Goal: Navigation & Orientation: Find specific page/section

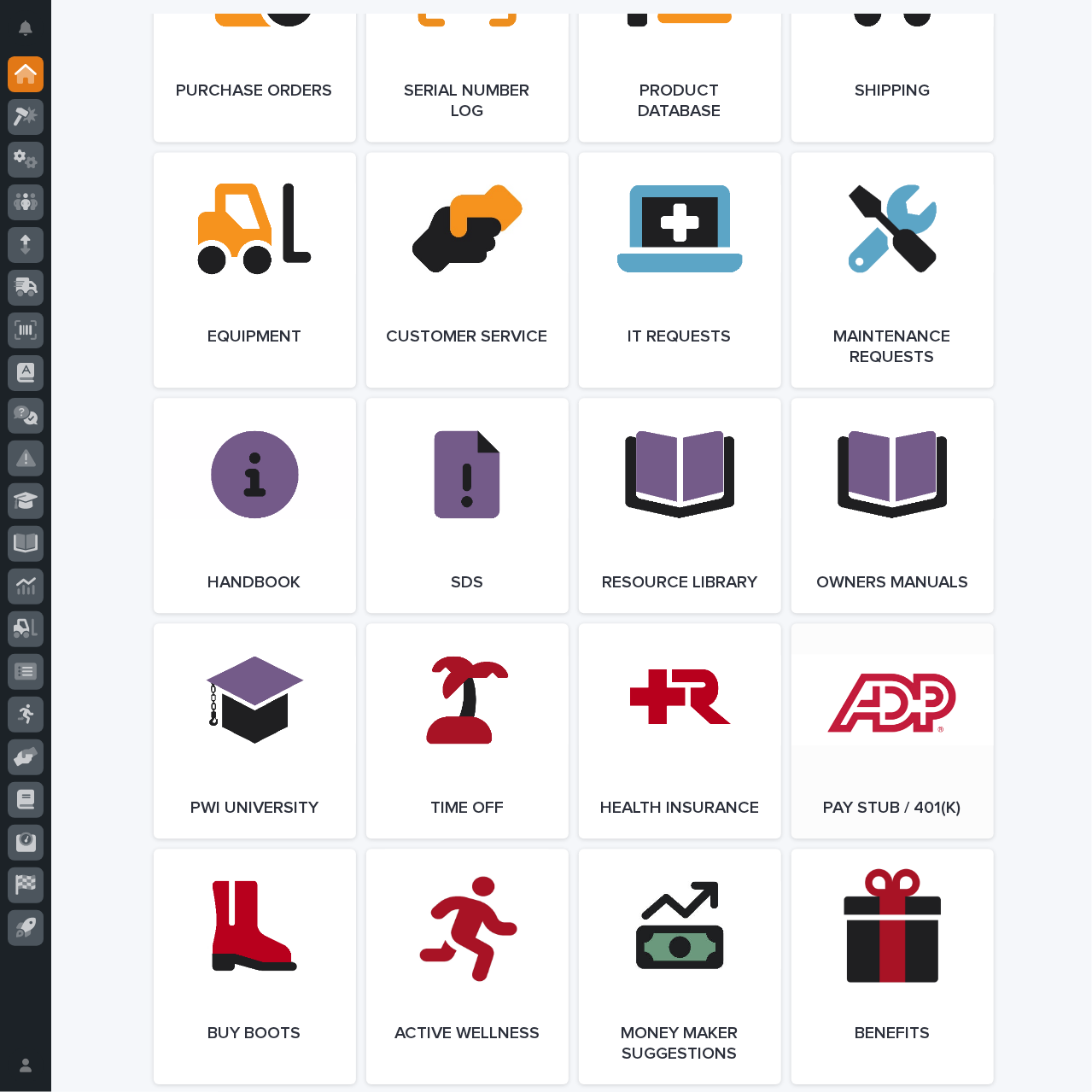
scroll to position [1963, 0]
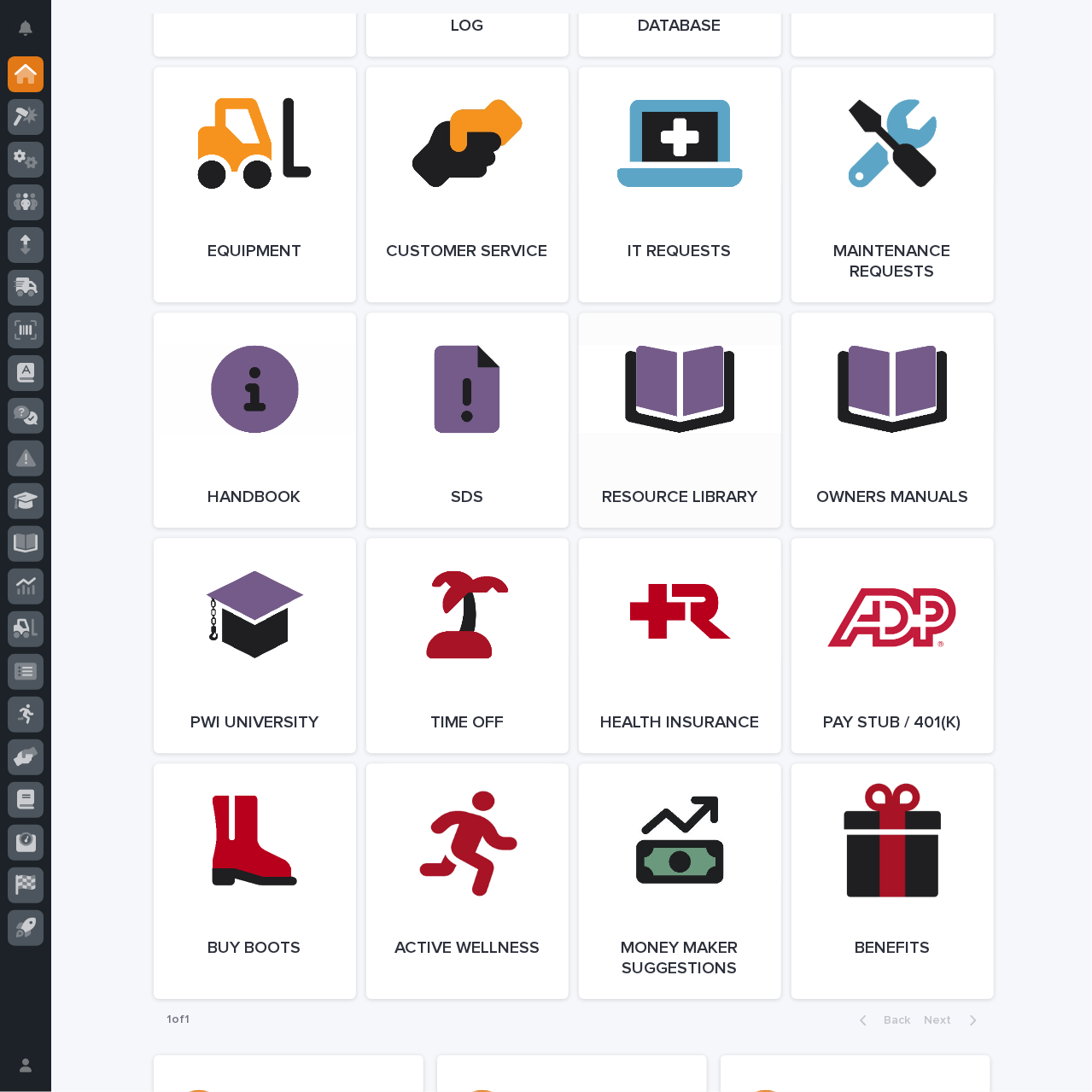
click at [676, 383] on link "Open Link" at bounding box center [680, 420] width 202 height 215
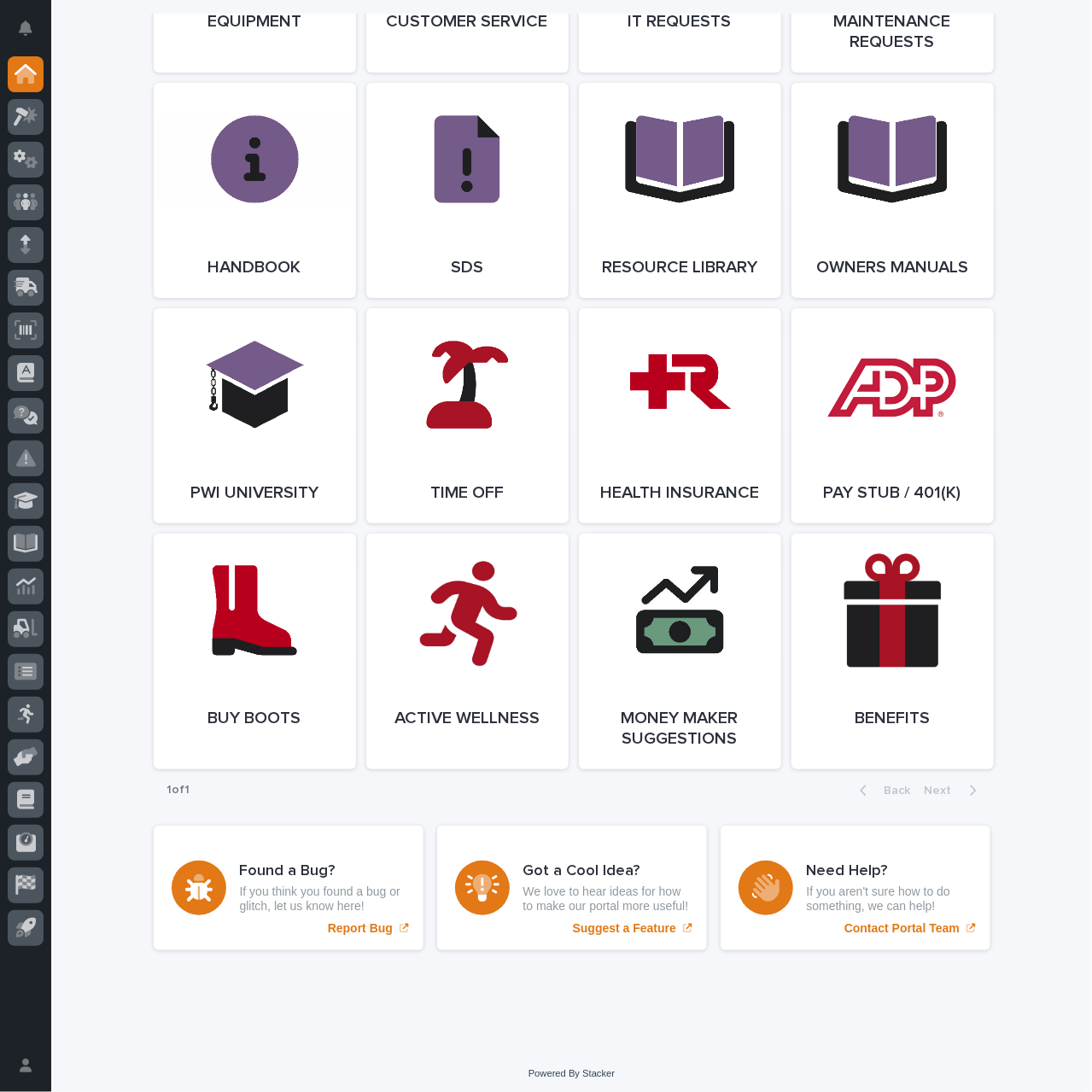
scroll to position [2219, 0]
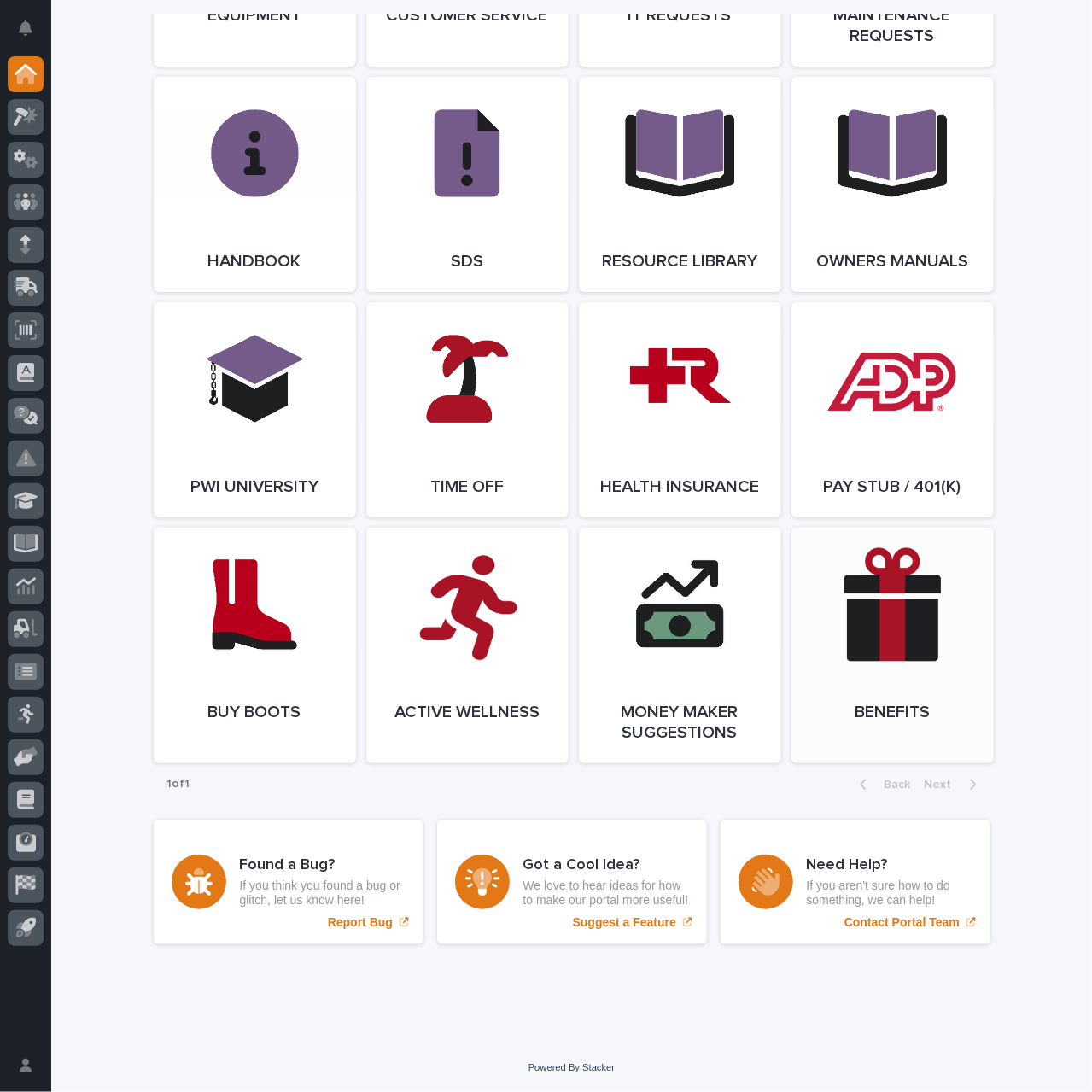
click at [914, 641] on link "Open Link" at bounding box center [893, 646] width 202 height 236
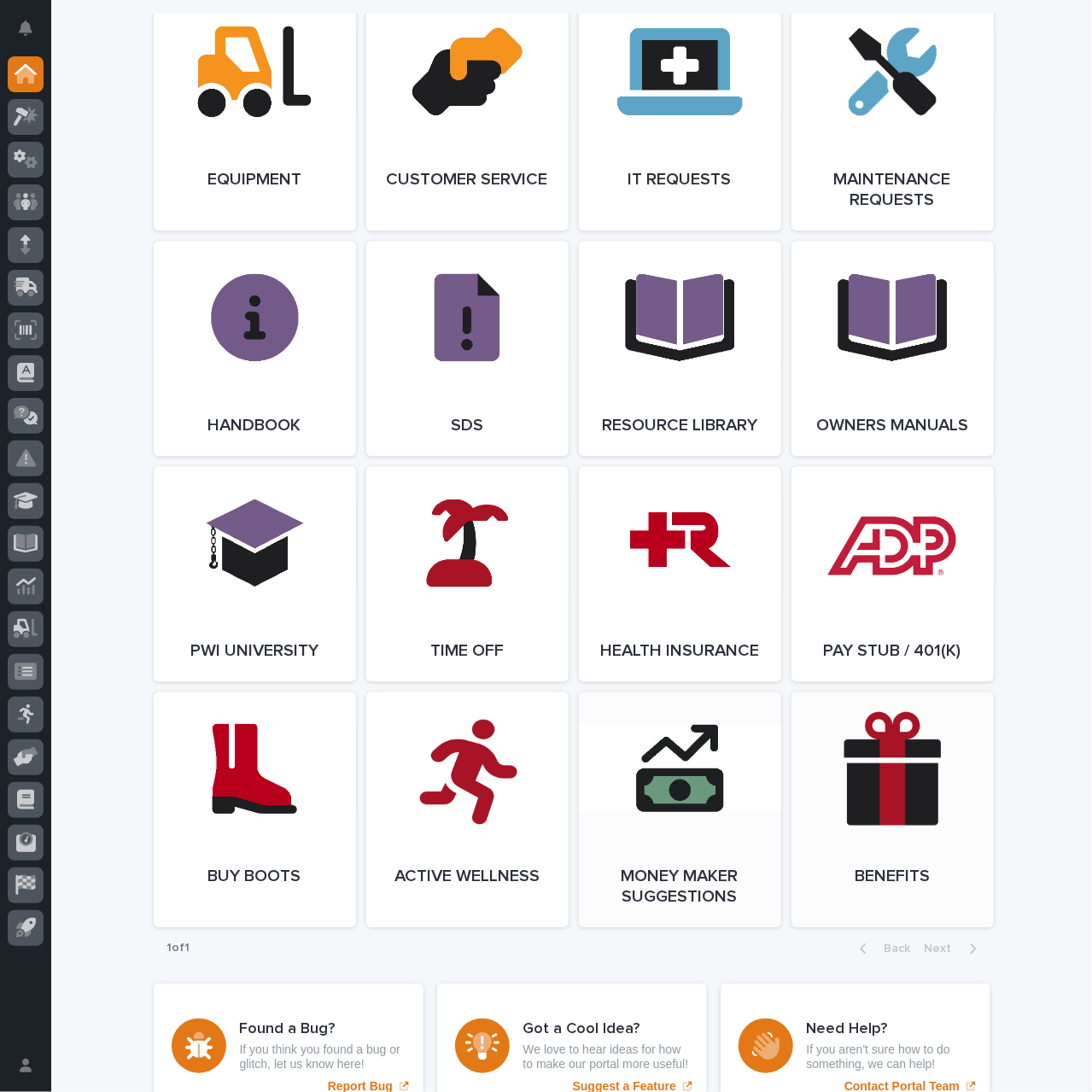
scroll to position [2133, 0]
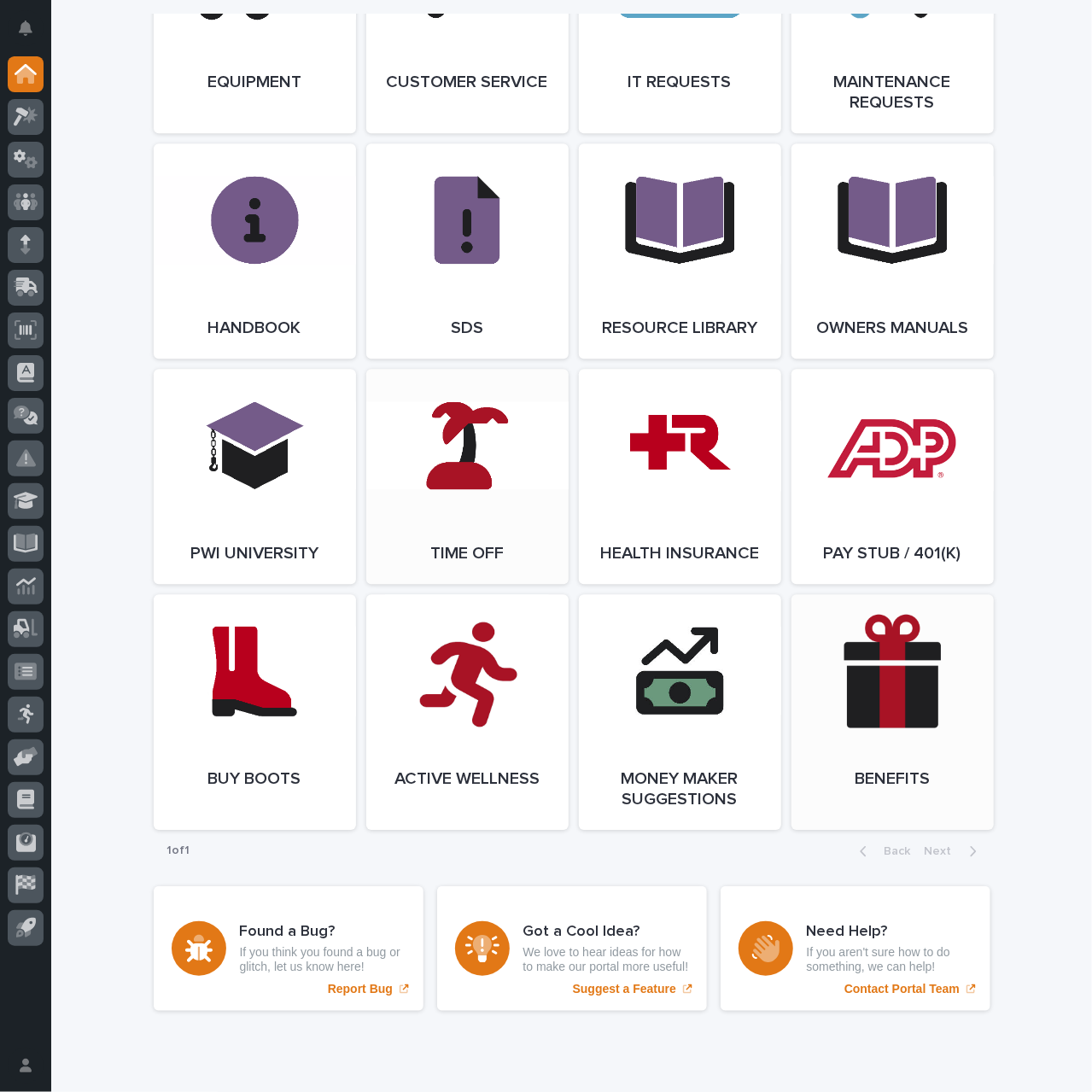
click at [431, 518] on link "Open Link" at bounding box center [468, 476] width 202 height 215
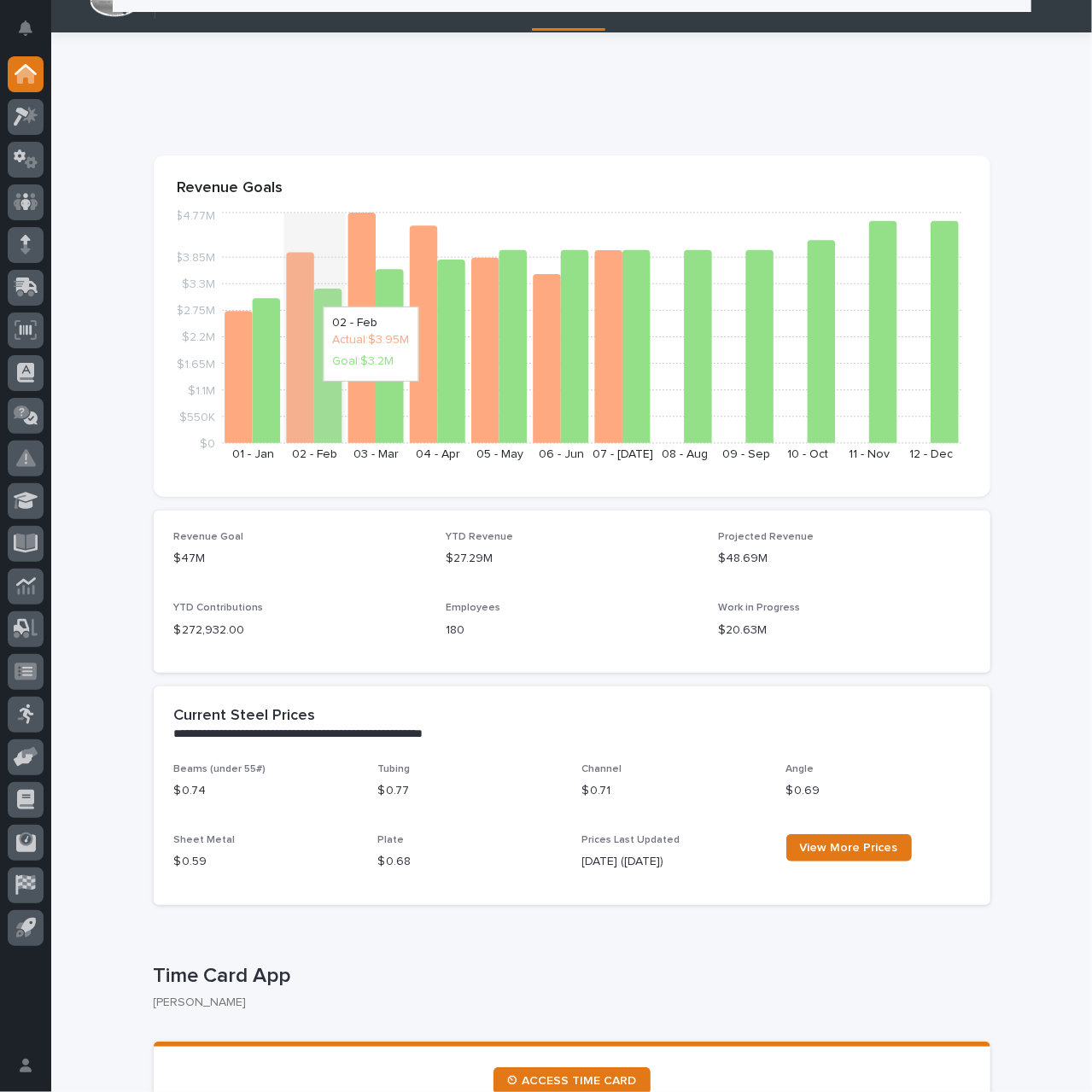
scroll to position [0, 0]
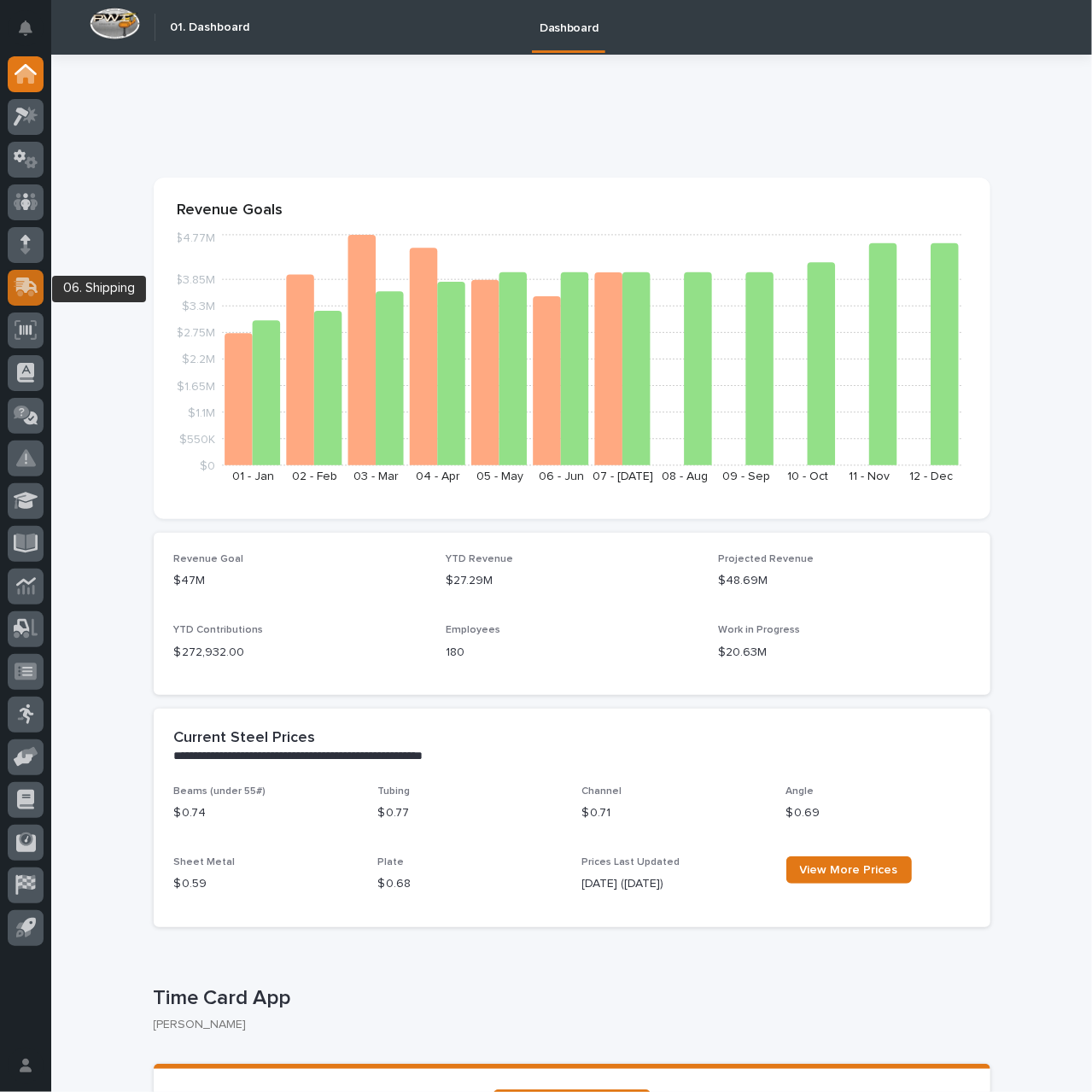
click at [35, 290] on icon at bounding box center [27, 285] width 22 height 16
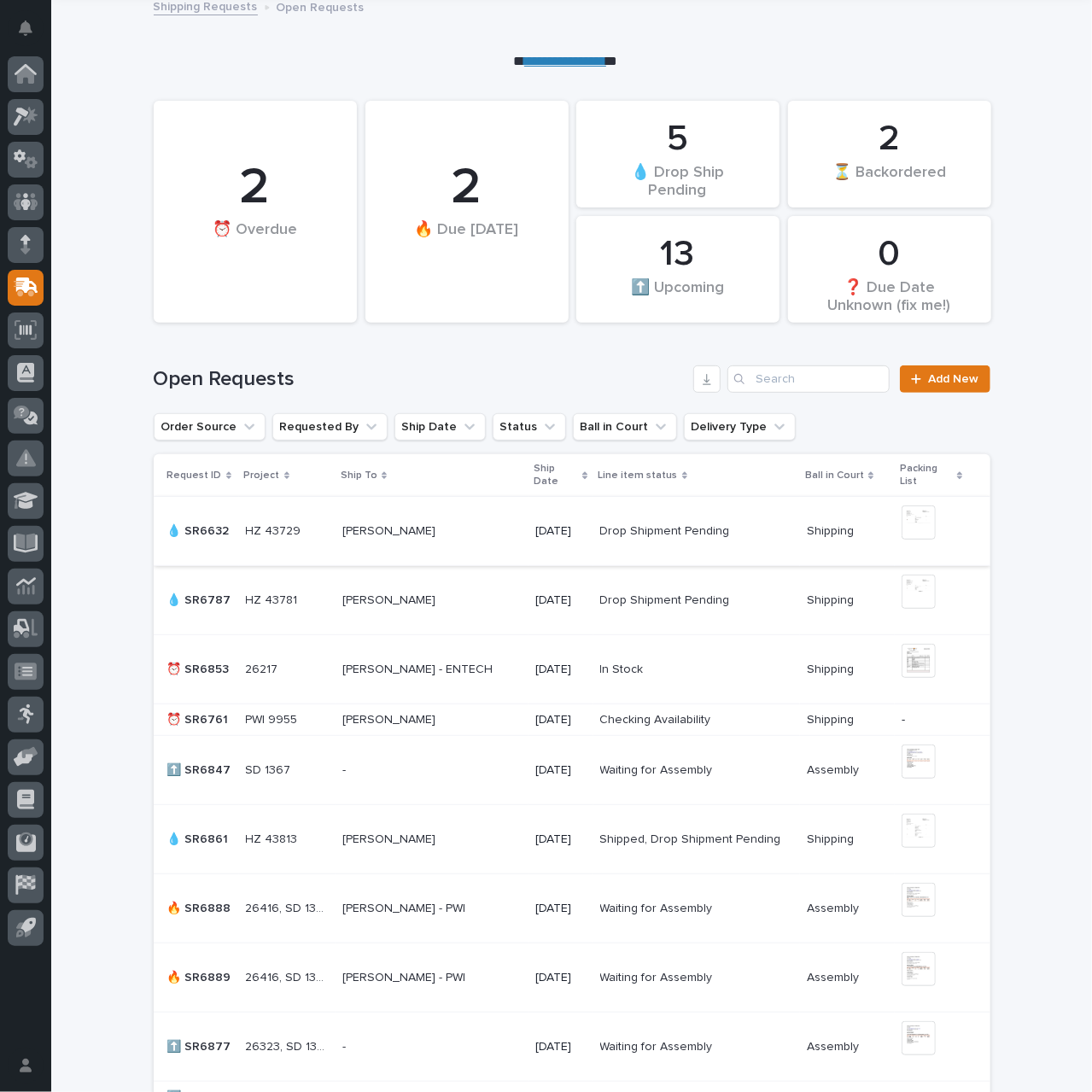
scroll to position [171, 0]
